Goal: Transaction & Acquisition: Subscribe to service/newsletter

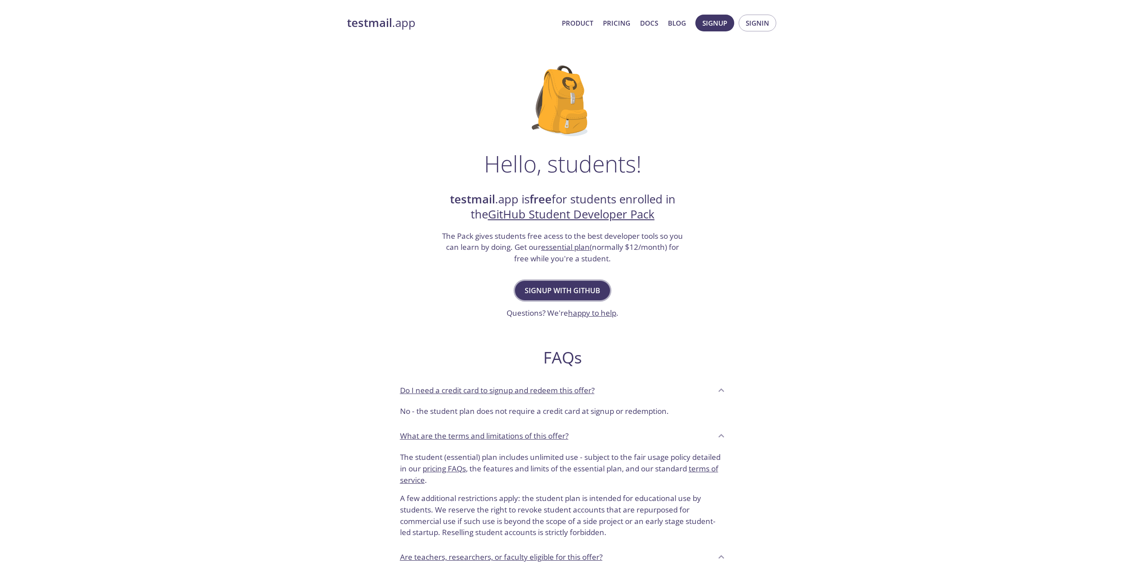
click at [582, 293] on span "Signup with GitHub" at bounding box center [563, 290] width 76 height 12
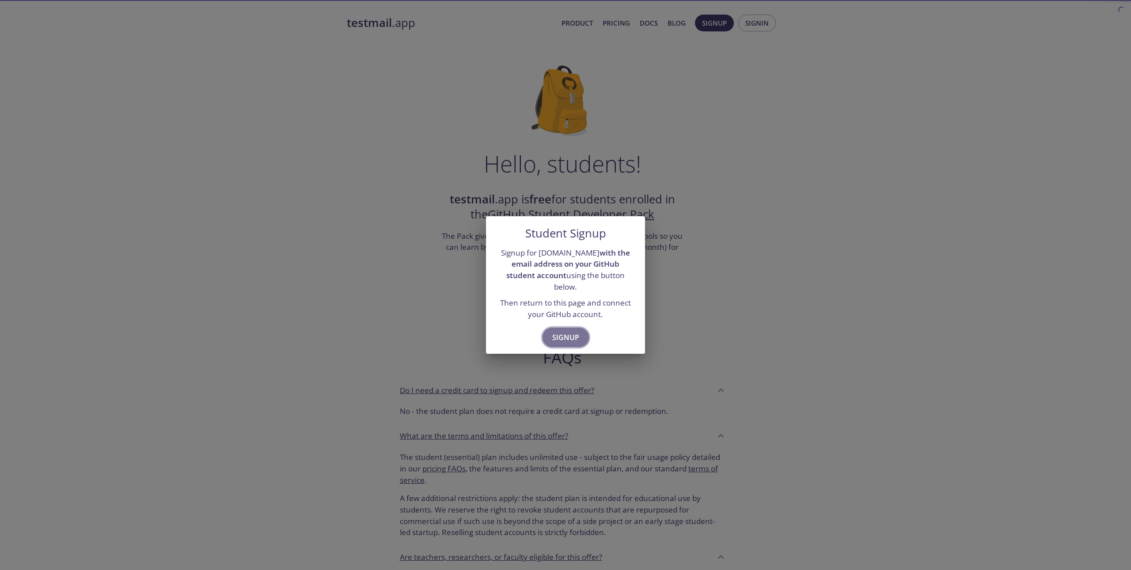
click at [576, 331] on span "Signup" at bounding box center [565, 337] width 27 height 12
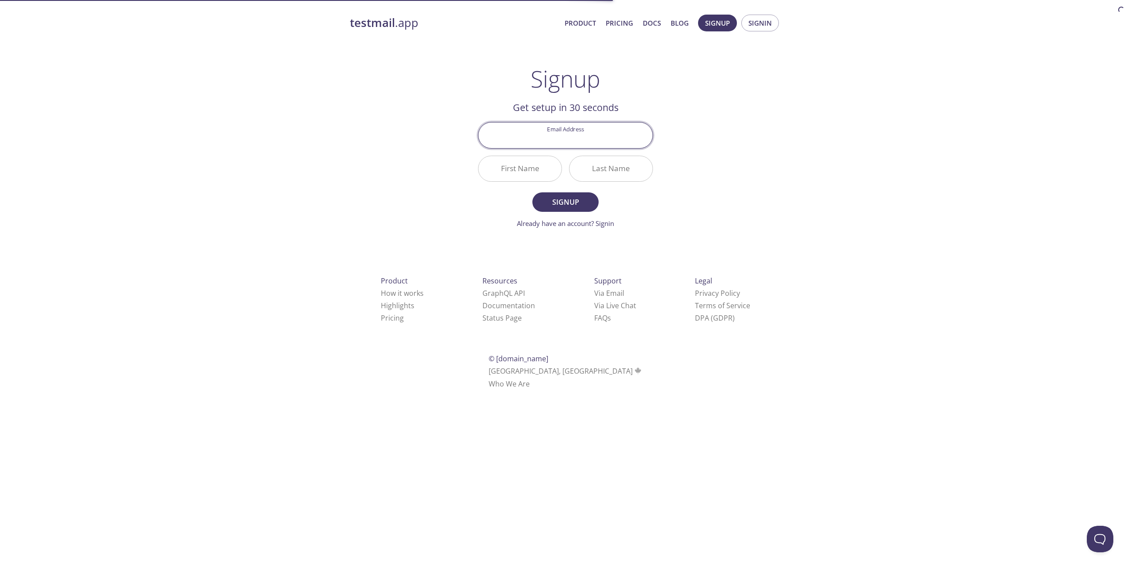
click at [604, 139] on input "Email Address" at bounding box center [566, 134] width 174 height 25
click at [725, 175] on div "testmail .app Product Pricing Docs Blog Signup Signin Signup Get setup in 30 se…" at bounding box center [565, 212] width 453 height 406
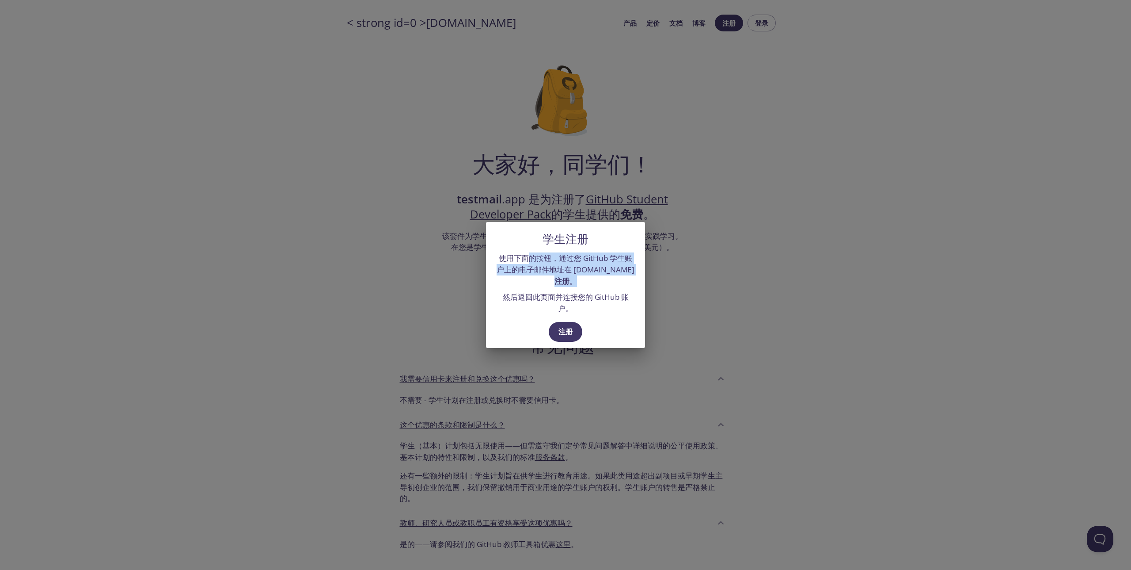
drag, startPoint x: 526, startPoint y: 257, endPoint x: 584, endPoint y: 278, distance: 62.2
click at [584, 278] on p "使用下面的按钮，通过您 GitHub 学生账户上的电子邮件地址在 [DOMAIN_NAME] 注册 。" at bounding box center [566, 269] width 138 height 34
click at [584, 283] on p "使用下面的按钮，通过您 GitHub 学生账户上的电子邮件地址在 [DOMAIN_NAME] 注册 。" at bounding box center [566, 269] width 138 height 34
click at [572, 330] on font "注册" at bounding box center [566, 332] width 14 height 10
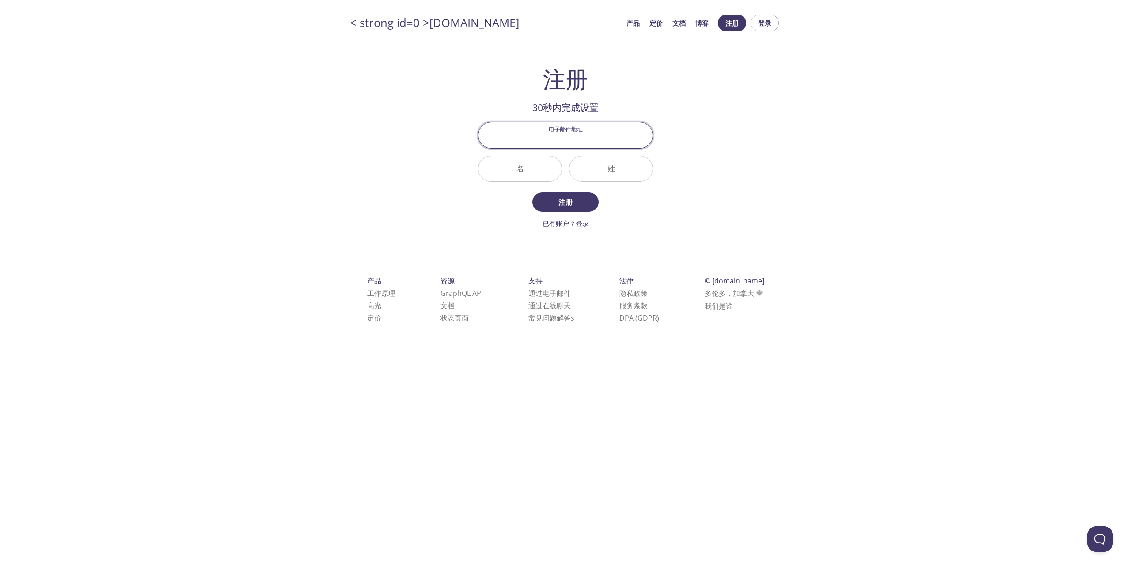
click at [537, 131] on input "电子邮件地址" at bounding box center [566, 134] width 174 height 25
click at [688, 168] on div "< strong id=0 >[DOMAIN_NAME] 产品 定价 文档 博客 注册 登录 注册 30秒内完成设置 电子邮件地址 名 姓 注册 已有账户？登…" at bounding box center [565, 179] width 453 height 340
click at [545, 133] on input "电子邮件地址" at bounding box center [566, 134] width 174 height 25
type input "[EMAIL_ADDRESS][DOMAIN_NAME]"
click at [528, 166] on input "名" at bounding box center [520, 168] width 83 height 25
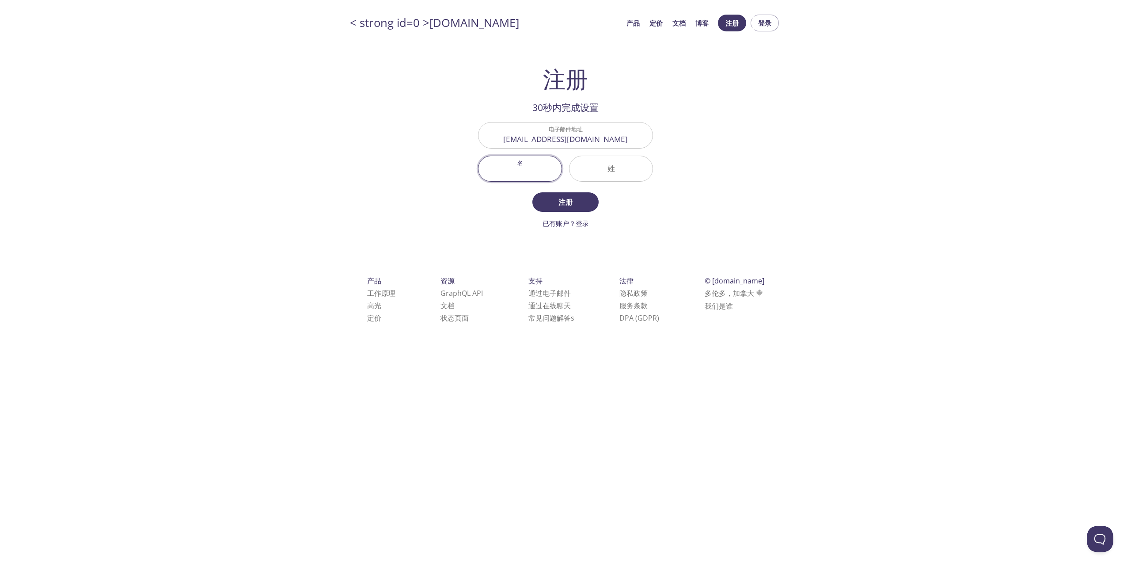
type input "Z"
click at [621, 165] on input "姓" at bounding box center [611, 168] width 83 height 25
click at [534, 168] on input "名" at bounding box center [520, 168] width 83 height 25
type input "Z"
click at [636, 169] on input "姓" at bounding box center [611, 168] width 83 height 25
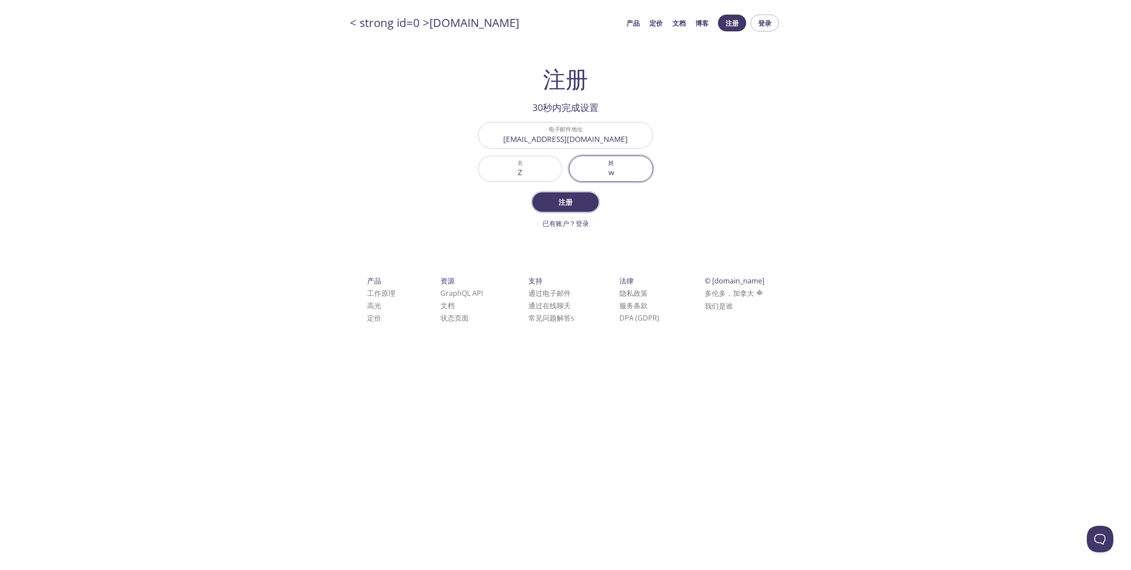
type input "w"
click at [572, 199] on font "注册" at bounding box center [566, 202] width 14 height 10
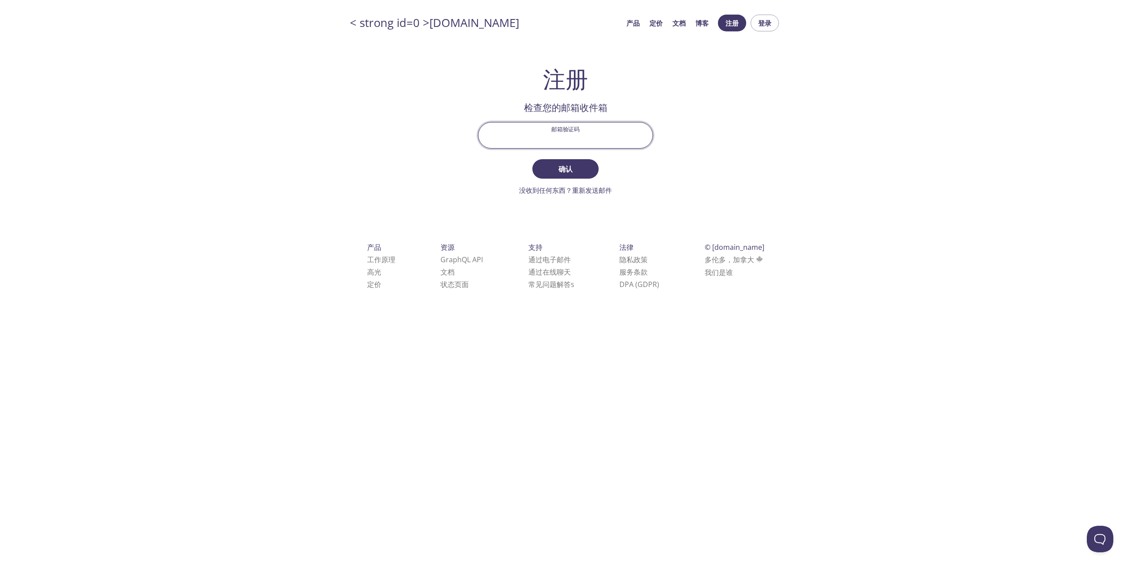
click at [603, 135] on input "邮箱验证码" at bounding box center [566, 134] width 174 height 25
type input "fsc7m9h"
click at [581, 163] on span "确认" at bounding box center [565, 169] width 47 height 12
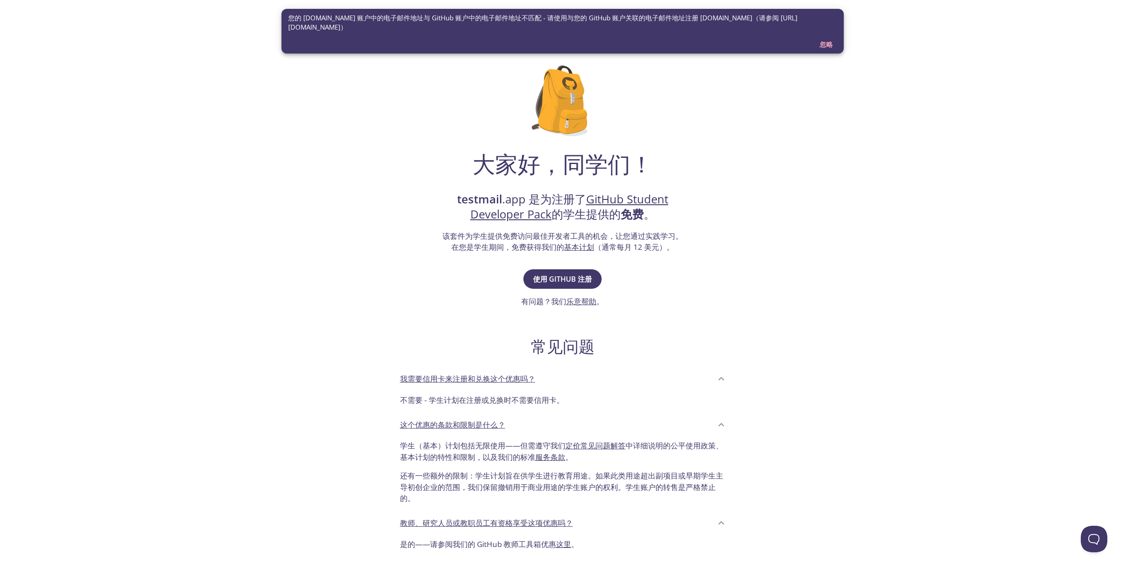
drag, startPoint x: 329, startPoint y: 17, endPoint x: 485, endPoint y: 24, distance: 155.7
click at [485, 24] on font "您的 testmail.app 账户中的电子邮件地址与 GitHub 账户中的电子邮件地址不匹配 - 请使用与您的 GitHub 账户关联的电子邮件地址注册 …" at bounding box center [562, 22] width 549 height 19
click at [574, 278] on font "使用 GITHUB 注册" at bounding box center [562, 279] width 59 height 10
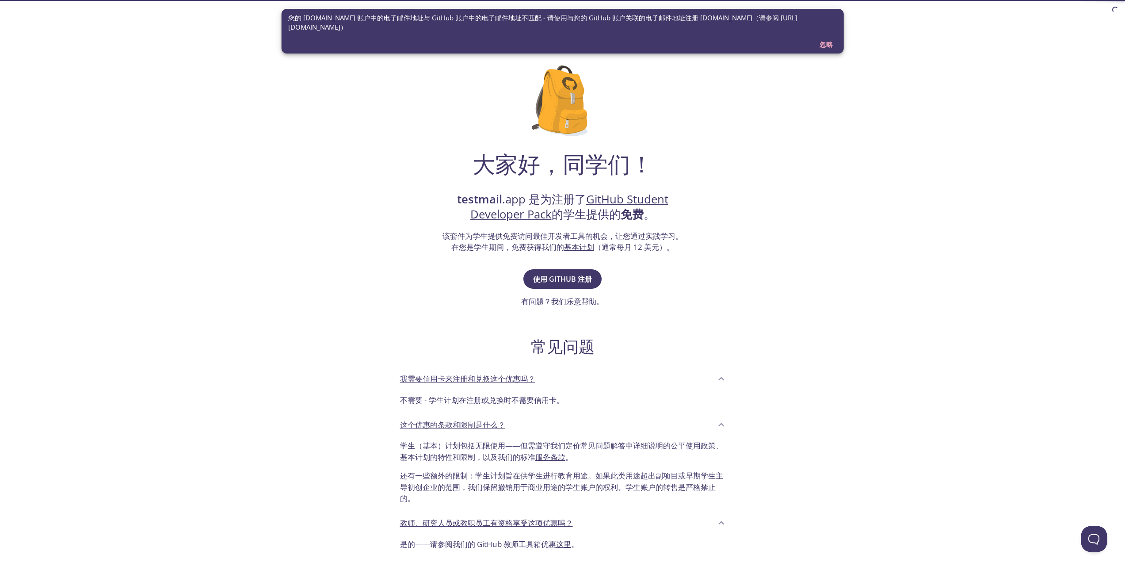
click at [827, 45] on font "忽略" at bounding box center [825, 44] width 13 height 9
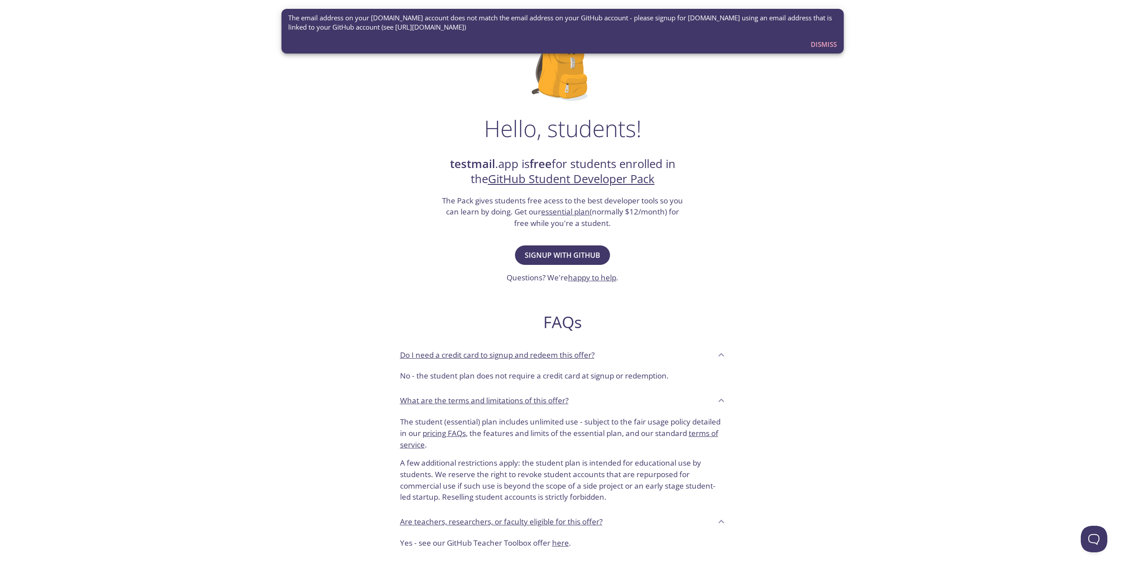
scroll to position [141, 0]
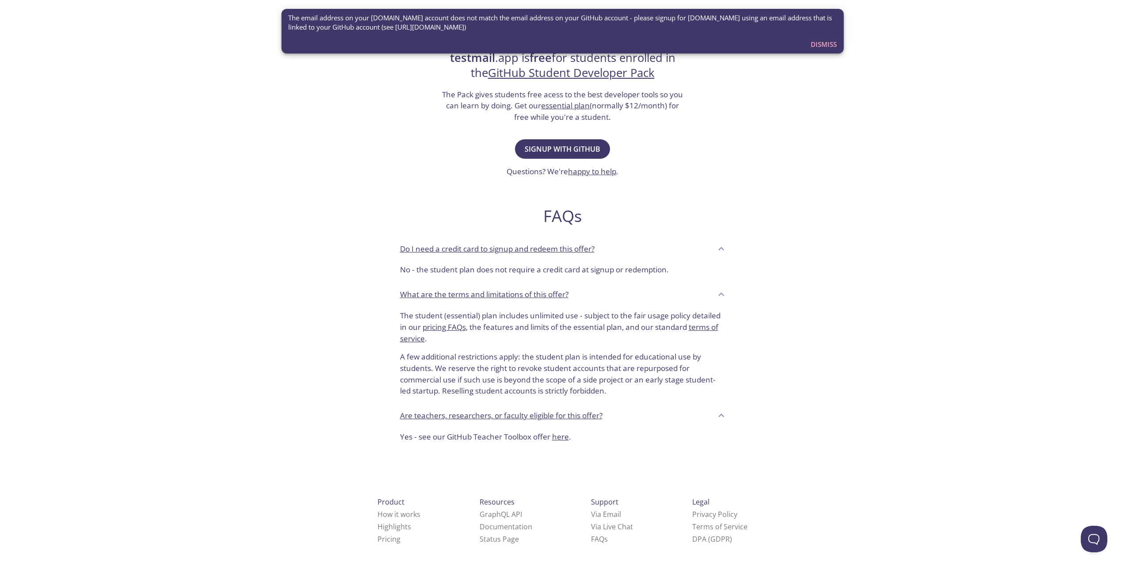
click at [819, 42] on span "Dismiss" at bounding box center [824, 43] width 26 height 11
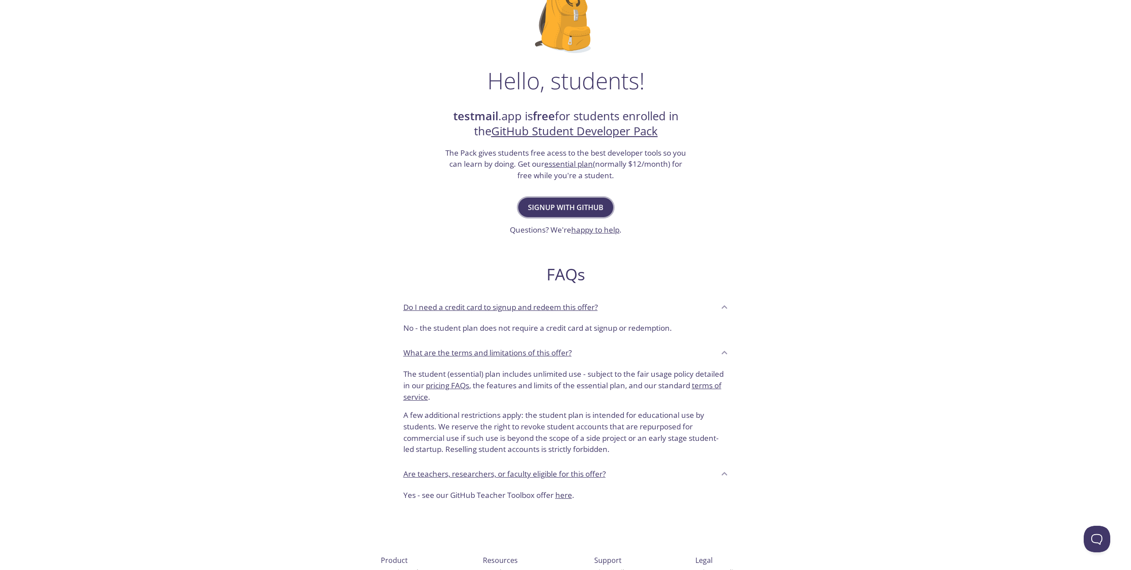
scroll to position [0, 0]
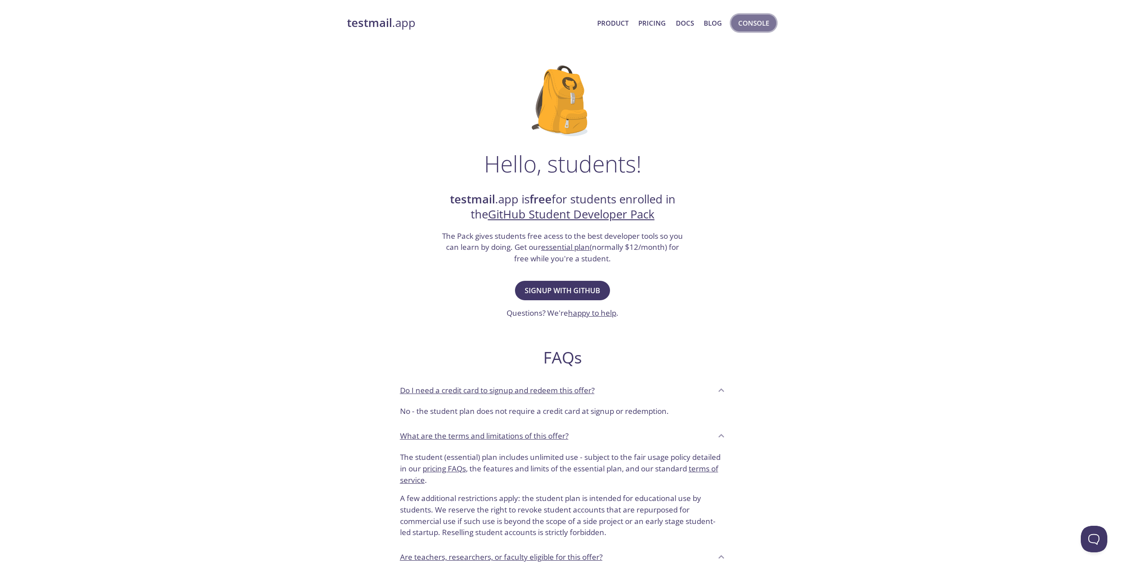
click at [756, 20] on span "Console" at bounding box center [753, 22] width 31 height 11
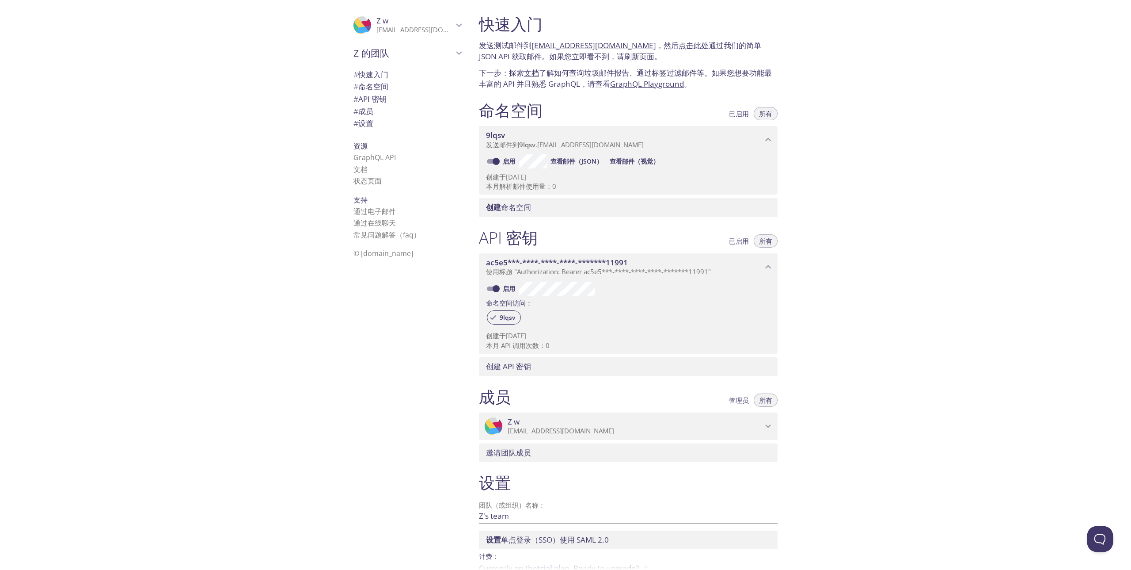
click at [393, 75] on span "# 快速入门" at bounding box center [408, 74] width 108 height 11
click at [380, 225] on font "通过在线聊天" at bounding box center [375, 223] width 42 height 10
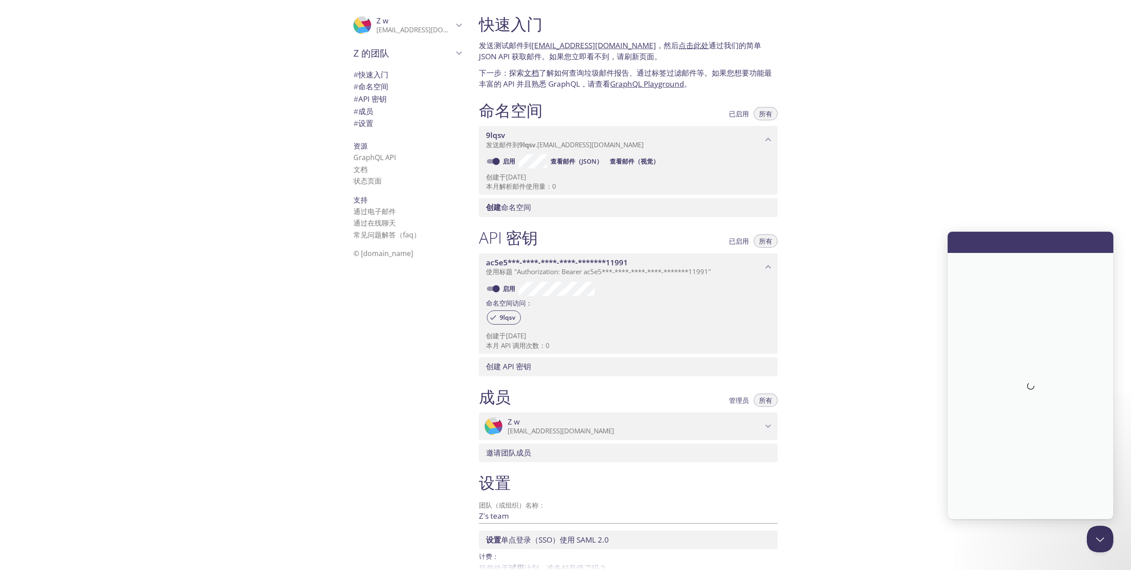
click at [378, 206] on li "通过电子邮件" at bounding box center [408, 211] width 108 height 11
click at [378, 210] on font "通过电子邮件" at bounding box center [375, 211] width 42 height 10
click at [364, 181] on font "状态页面" at bounding box center [368, 181] width 28 height 10
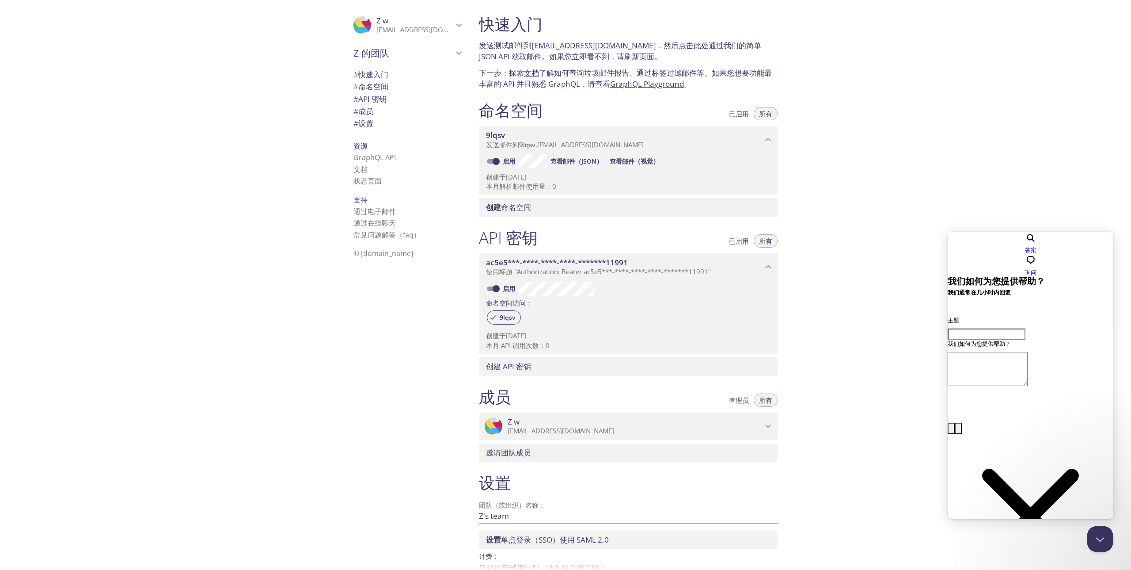
click at [384, 50] on span "Z 的团队" at bounding box center [404, 53] width 100 height 12
click at [398, 72] on span "创建新团队" at bounding box center [408, 73] width 108 height 11
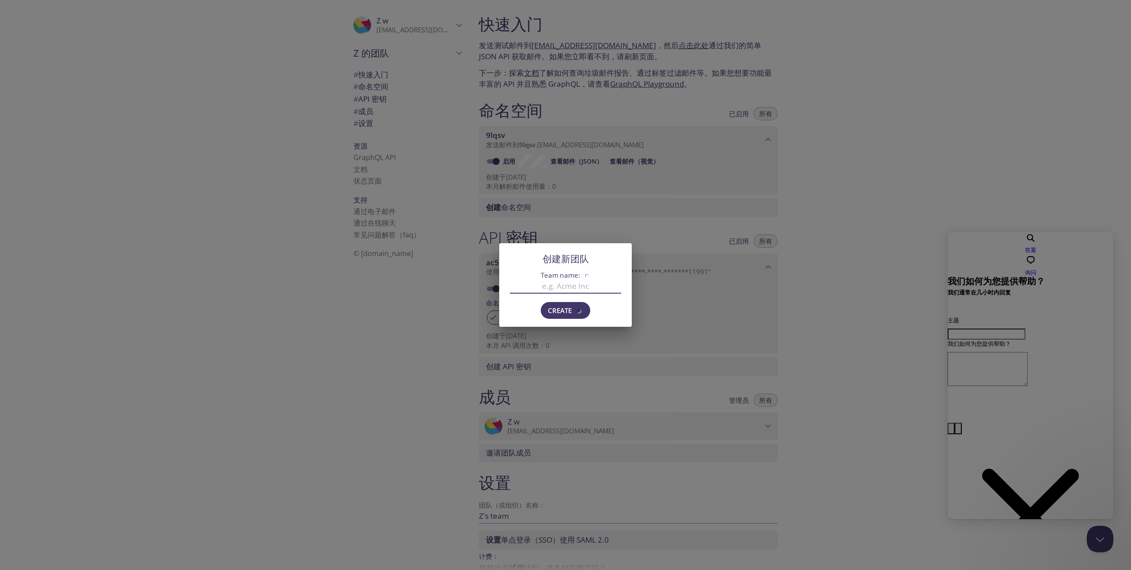
drag, startPoint x: 725, startPoint y: 229, endPoint x: 697, endPoint y: 185, distance: 52.0
click at [725, 229] on div "创建新团队 Team name: Create" at bounding box center [565, 285] width 1131 height 570
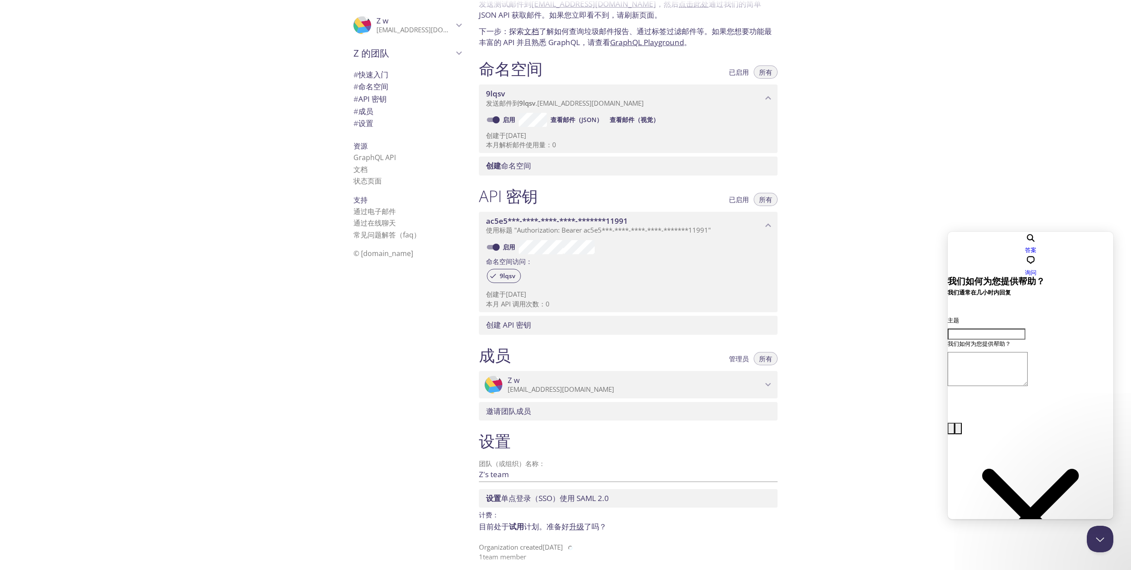
scroll to position [47, 0]
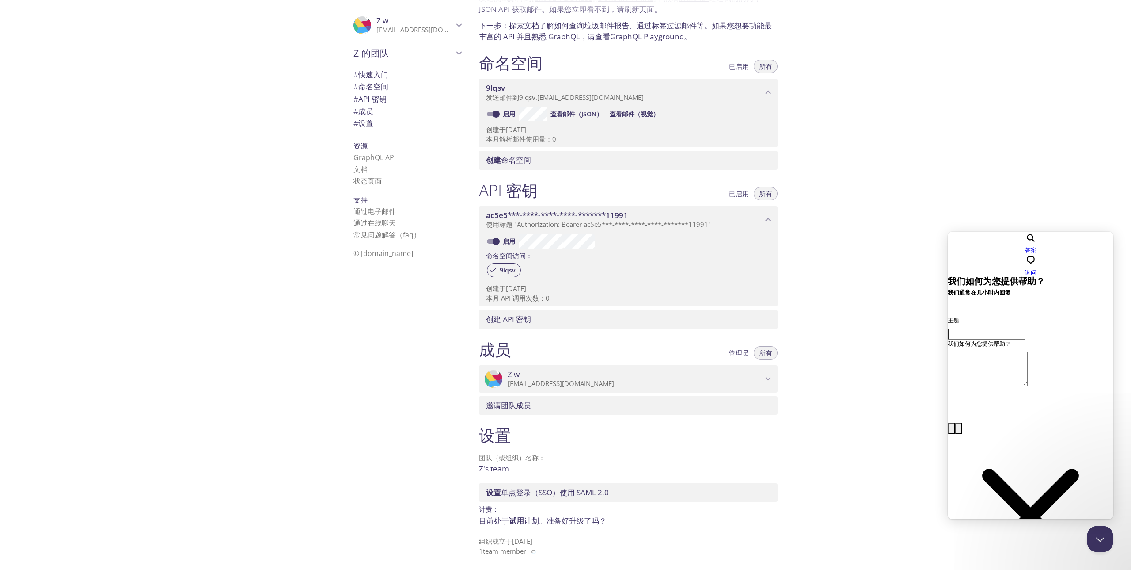
click at [385, 26] on p "[EMAIL_ADDRESS][DOMAIN_NAME]" at bounding box center [415, 30] width 77 height 9
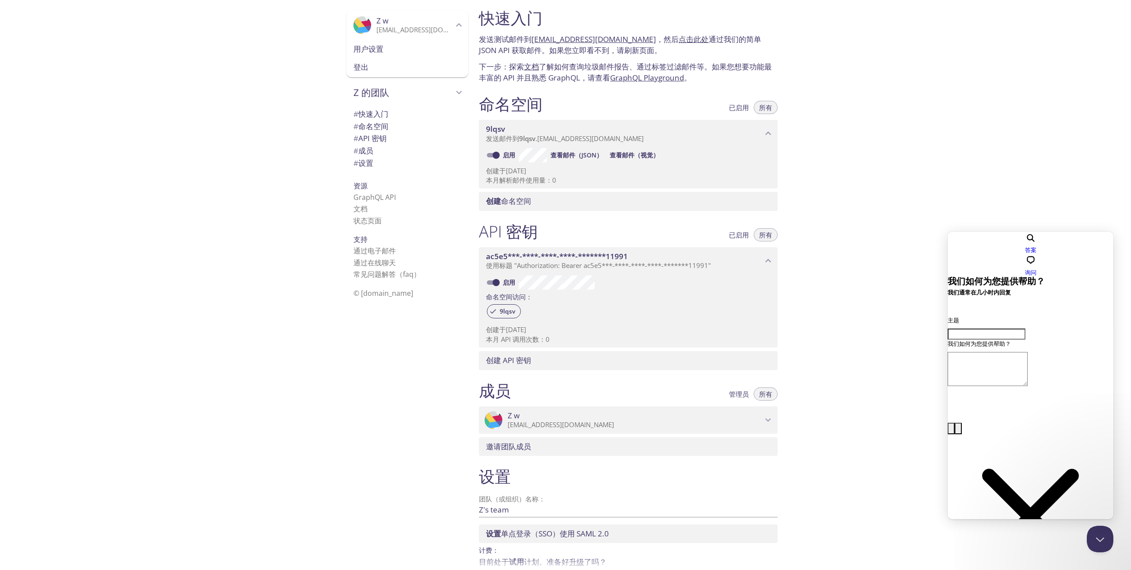
scroll to position [0, 0]
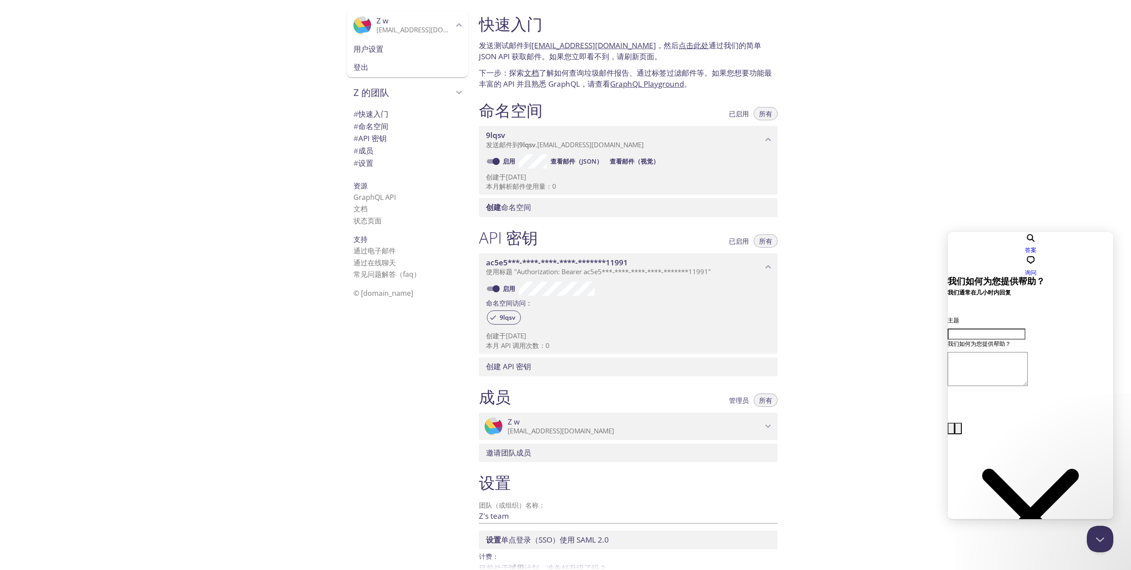
click at [517, 15] on font "快速入门" at bounding box center [511, 24] width 64 height 22
click at [403, 150] on span "# 成员" at bounding box center [408, 150] width 108 height 11
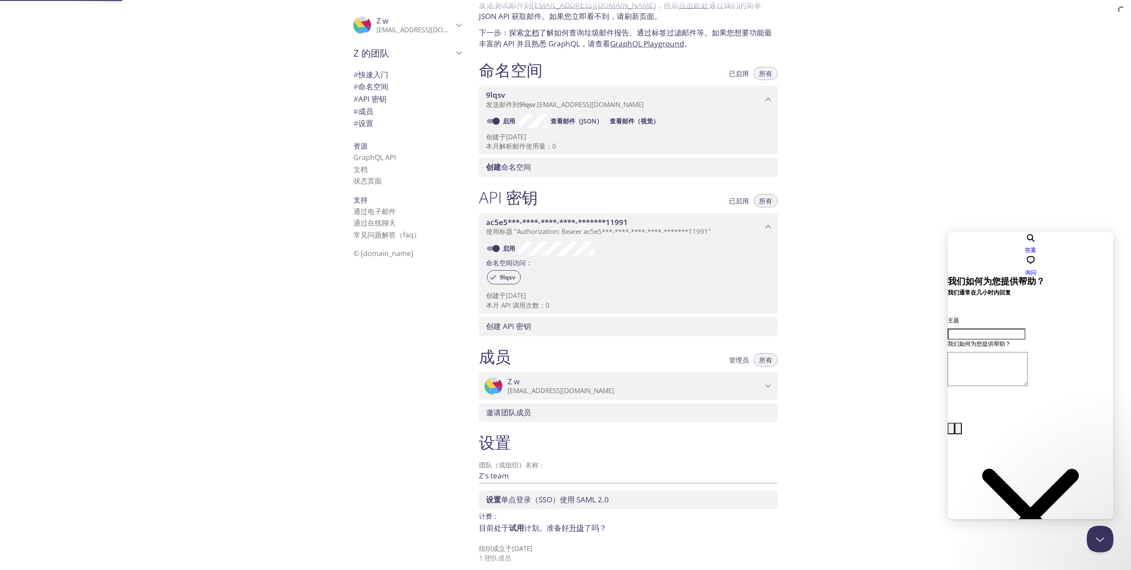
scroll to position [47, 0]
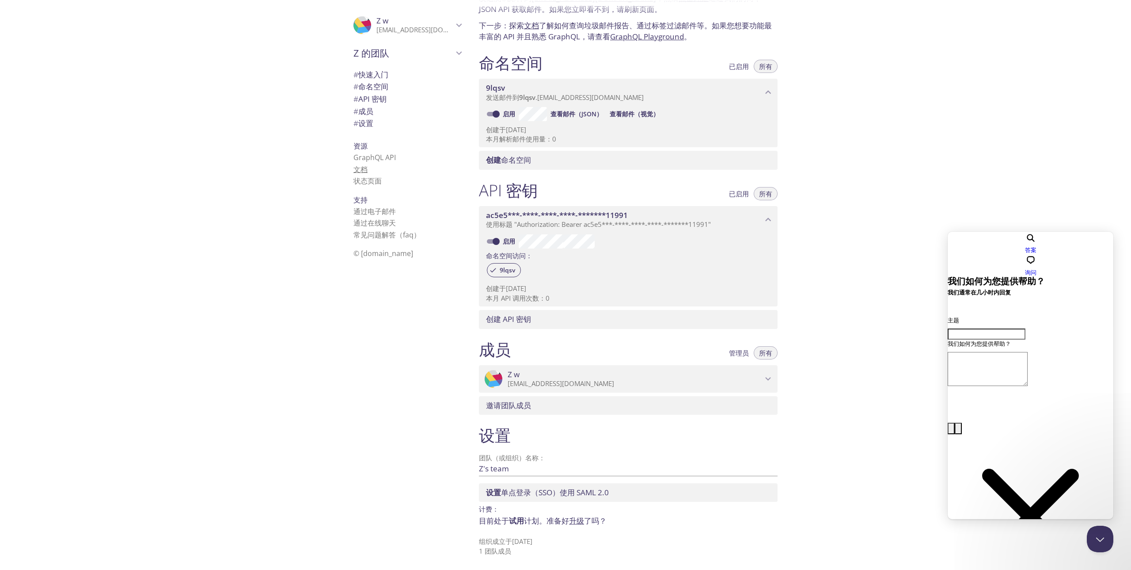
click at [357, 171] on font "文档" at bounding box center [361, 169] width 14 height 10
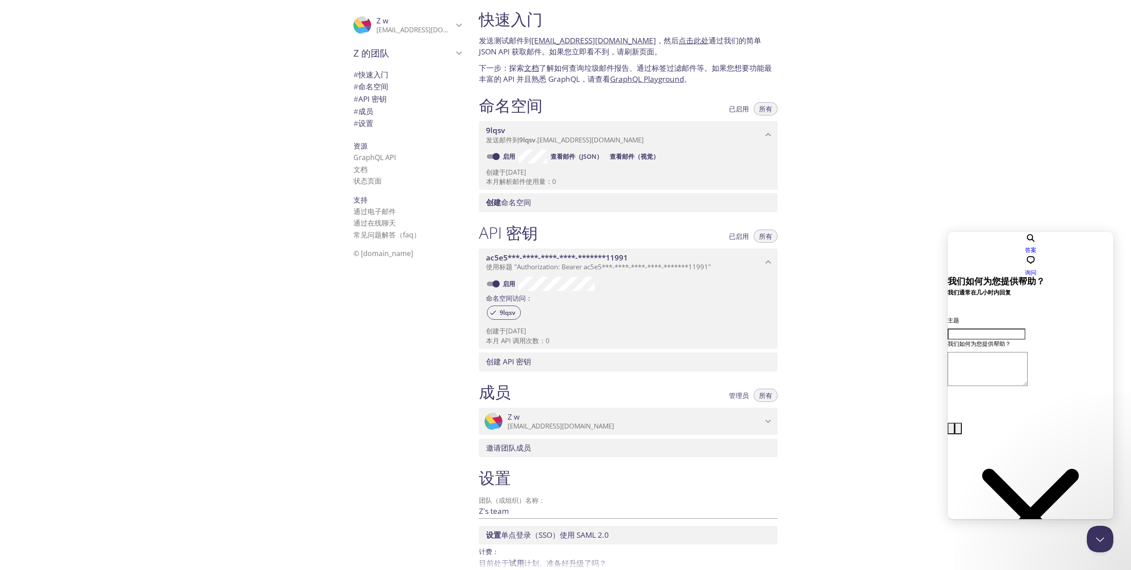
scroll to position [0, 0]
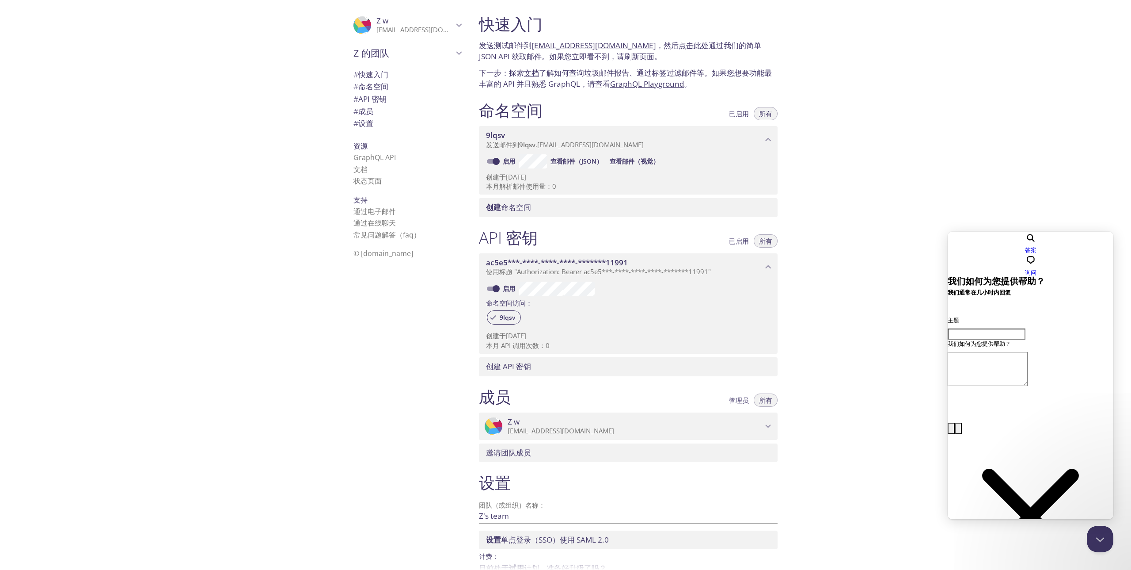
click at [261, 27] on div ".cls-1 { fill: #6d5ca8; } .cls-2 { fill: #3fc191; } .cls-3 { fill: #3b4752; } .…" at bounding box center [236, 285] width 472 height 570
click at [347, 60] on div "Z 的团队" at bounding box center [408, 53] width 122 height 23
click at [65, 16] on div ".cls-1 { fill: #6d5ca8; } .cls-2 { fill: #3fc191; } .cls-3 { fill: #3b4752; } .…" at bounding box center [236, 285] width 472 height 570
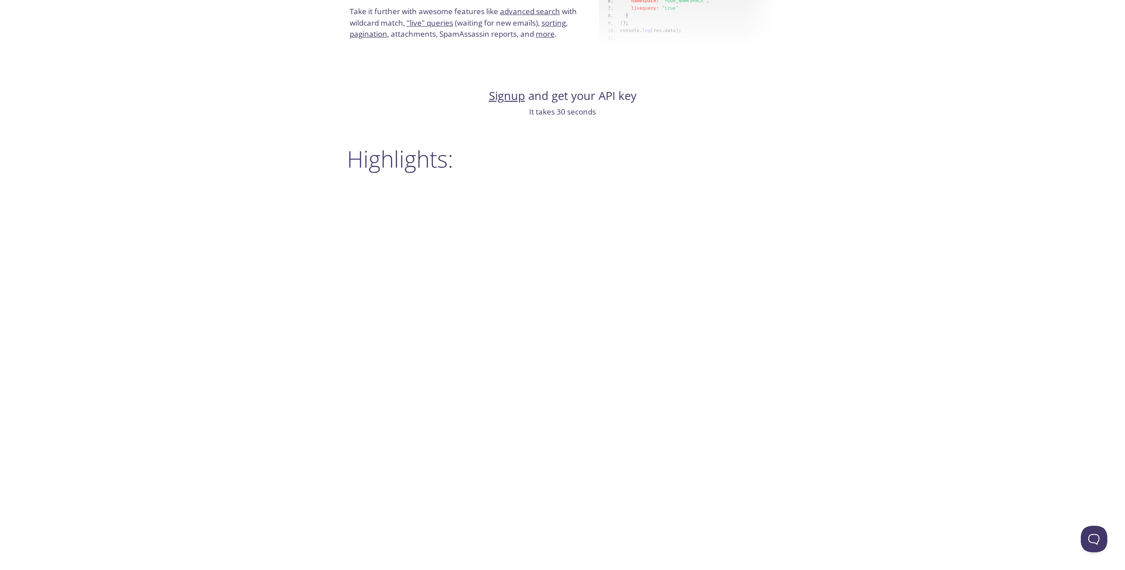
scroll to position [958, 0]
